Goal: Transaction & Acquisition: Purchase product/service

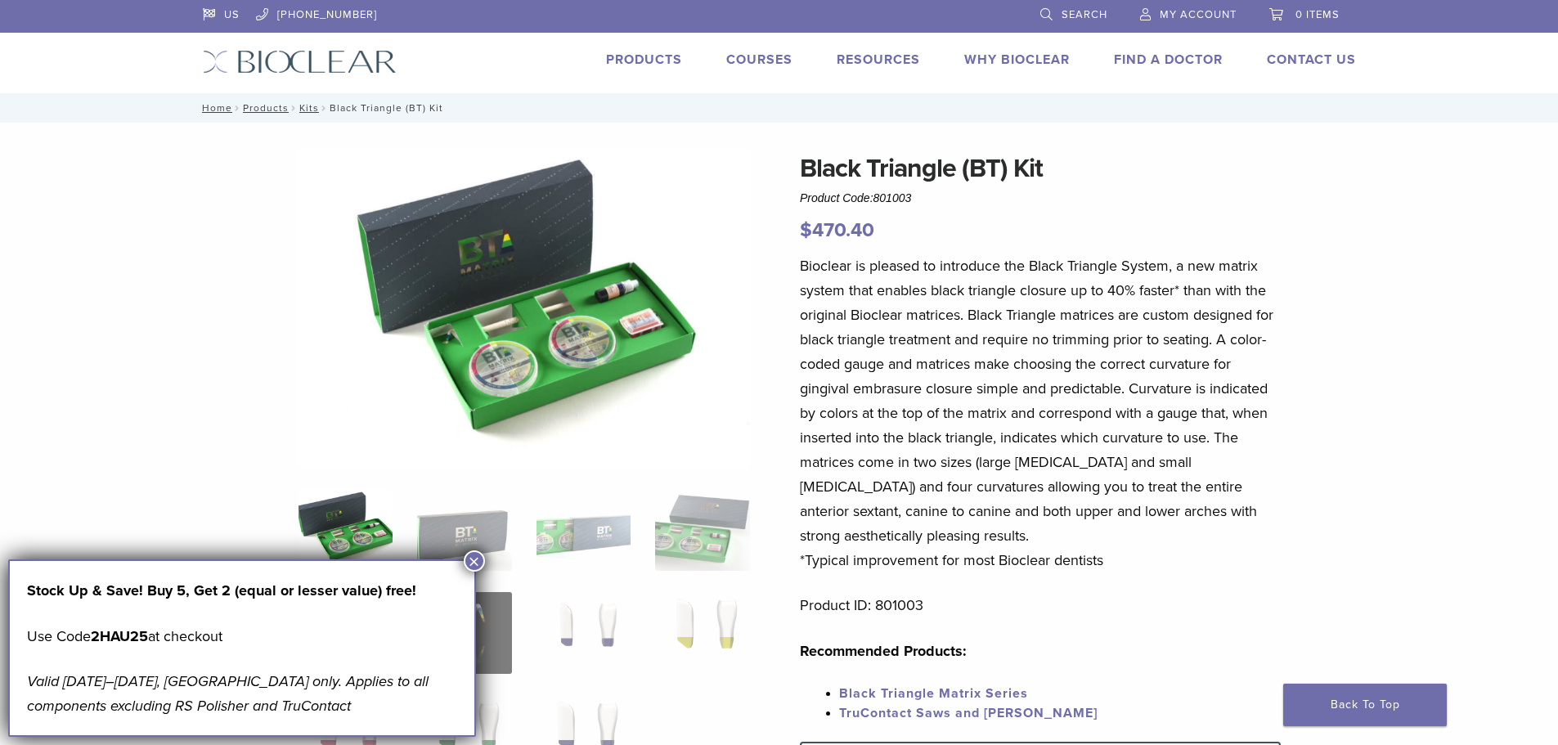
click at [475, 559] on button "×" at bounding box center [474, 560] width 21 height 21
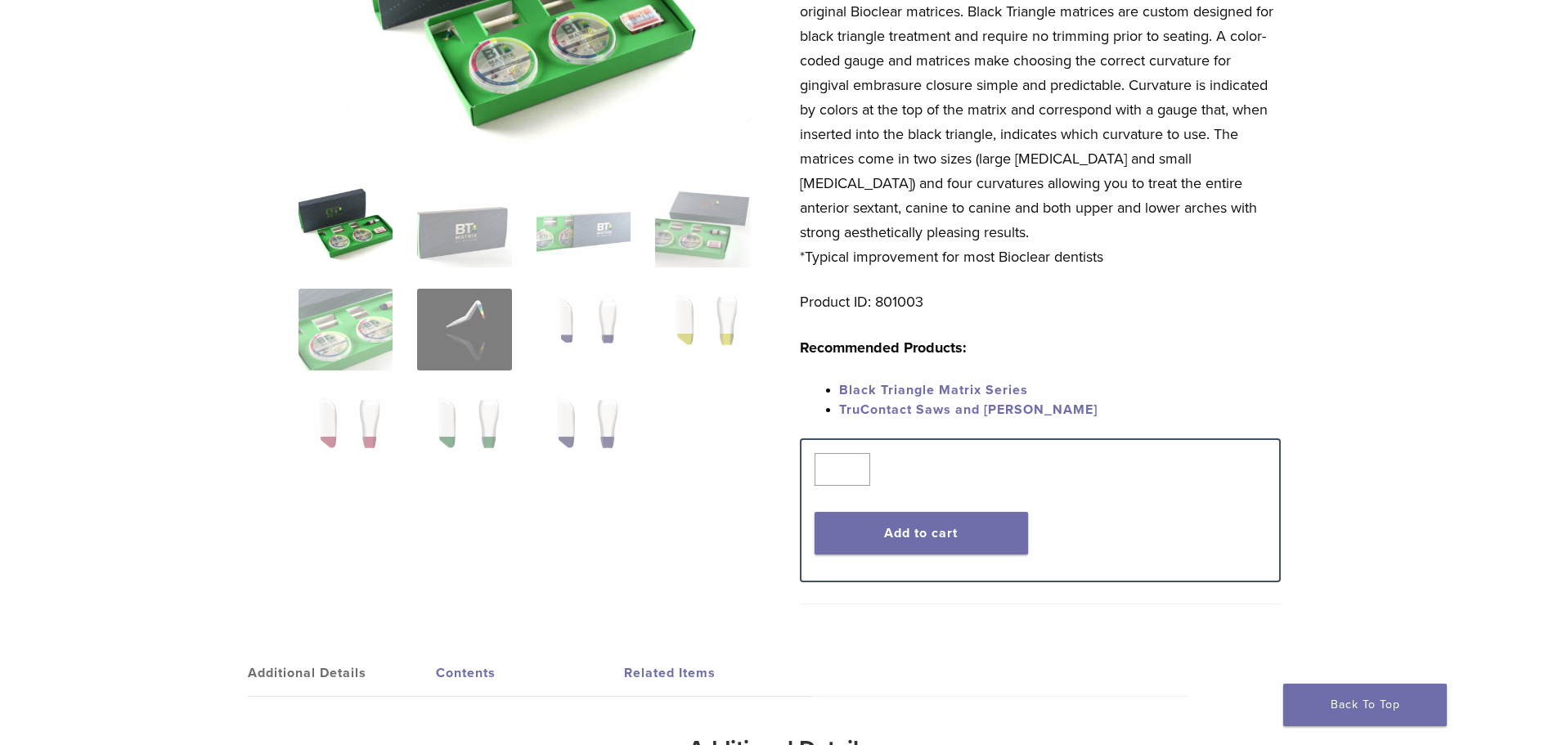
scroll to position [327, 0]
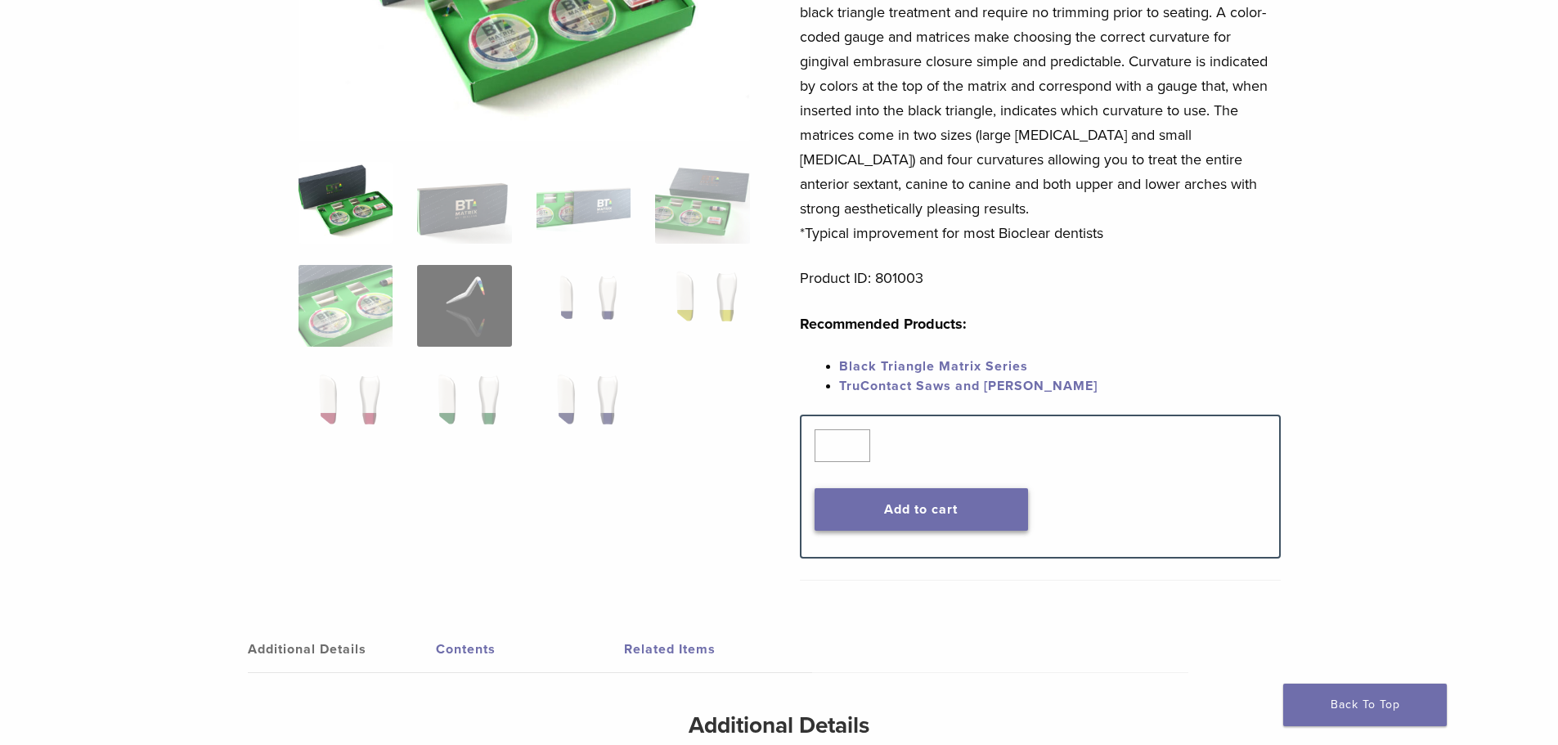
click at [982, 510] on button "Add to cart" at bounding box center [921, 509] width 213 height 43
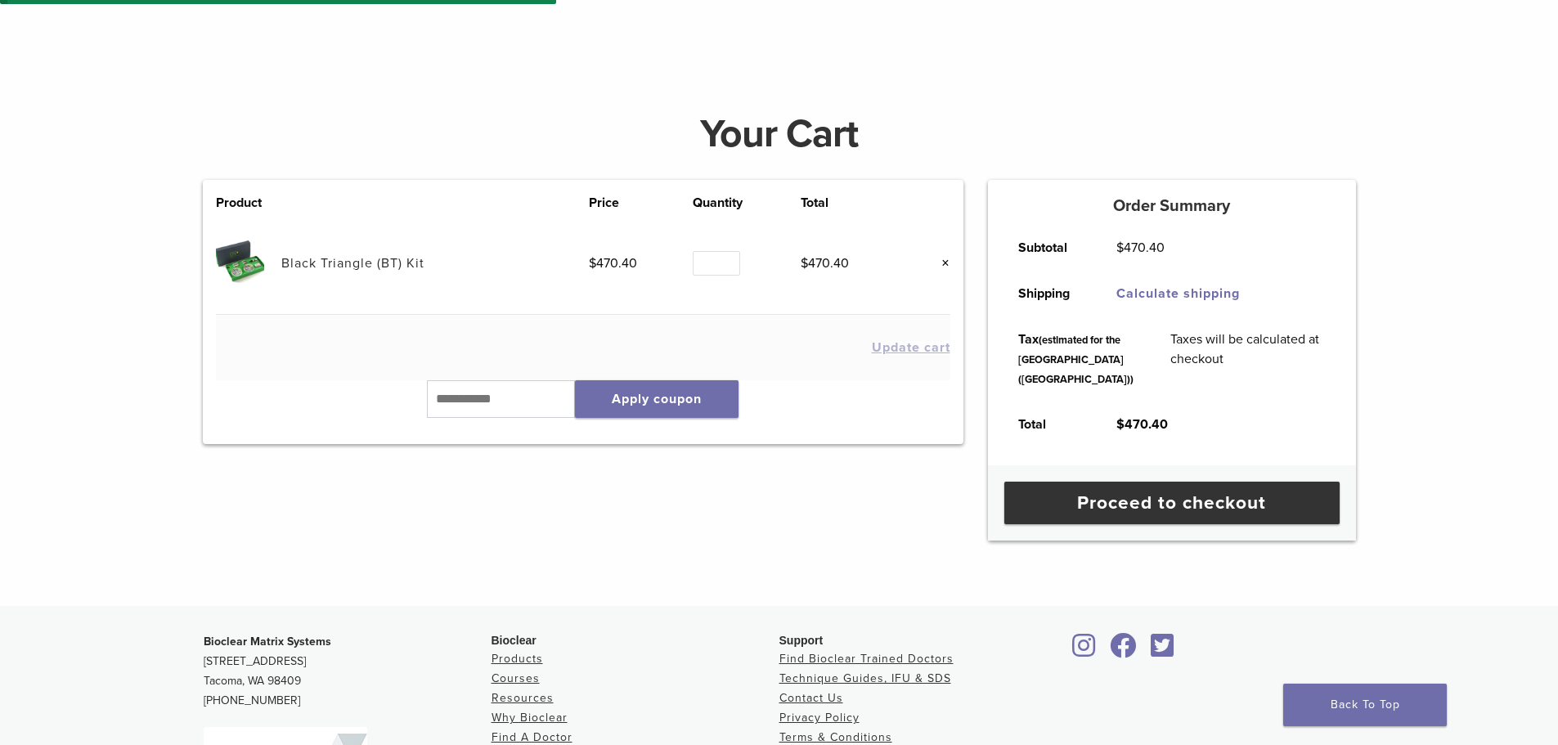
scroll to position [164, 0]
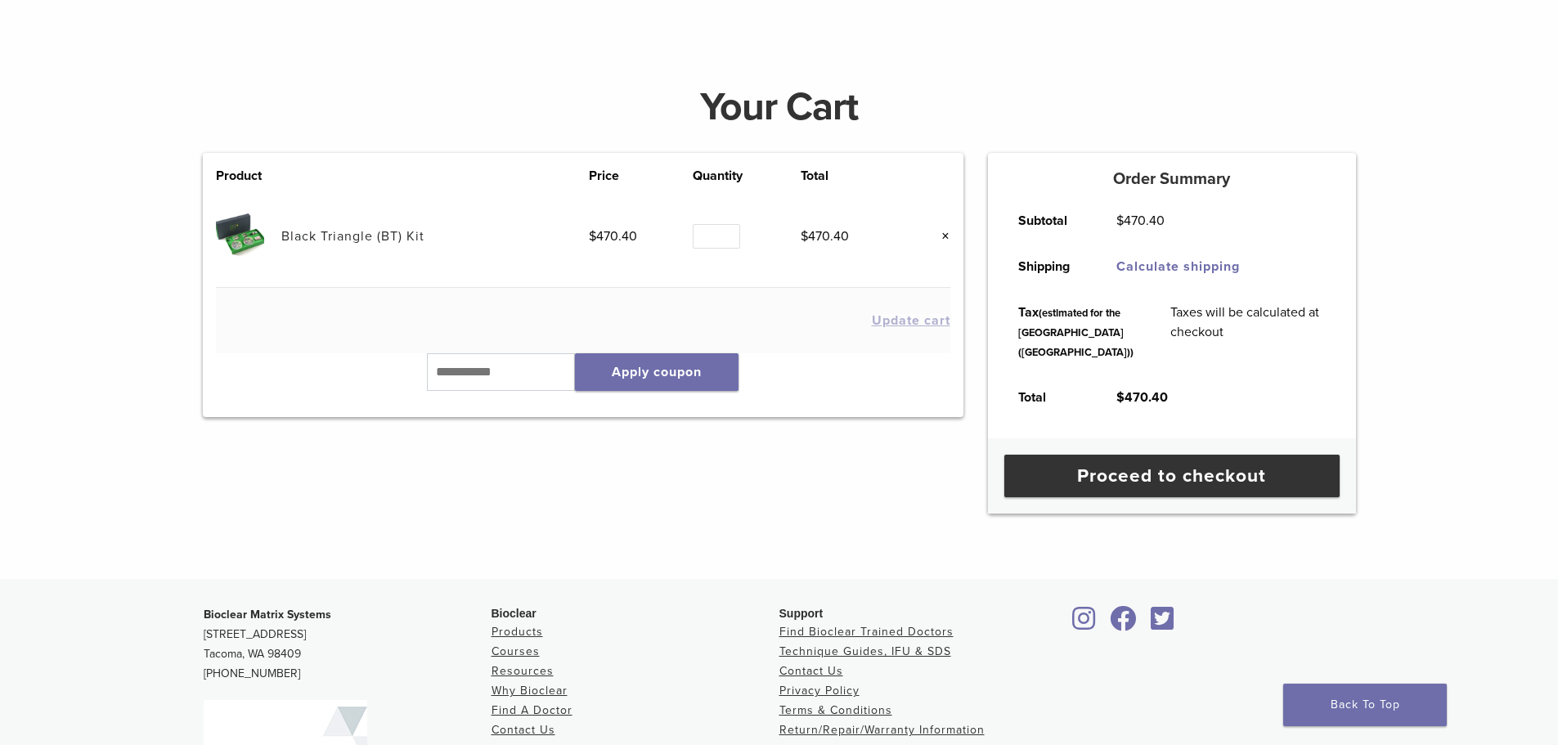
click at [253, 239] on img at bounding box center [240, 236] width 48 height 48
